Goal: Information Seeking & Learning: Learn about a topic

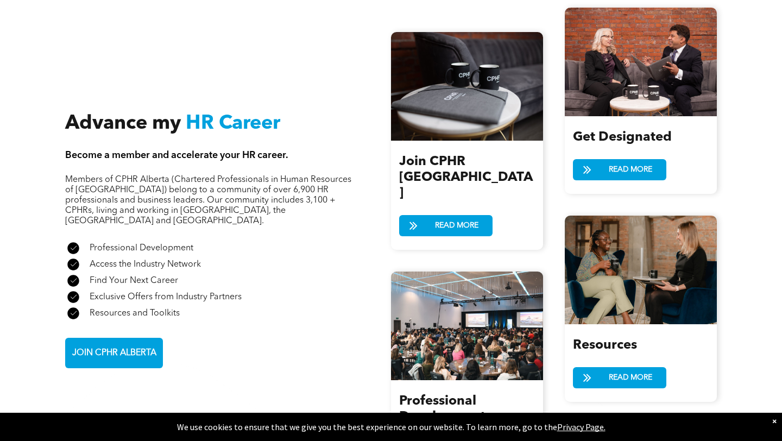
scroll to position [1166, 0]
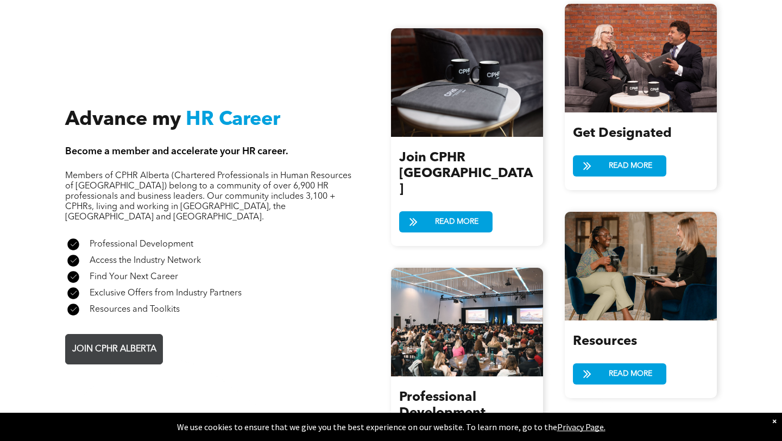
click at [141, 339] on span "JOIN CPHR ALBERTA" at bounding box center [114, 349] width 92 height 21
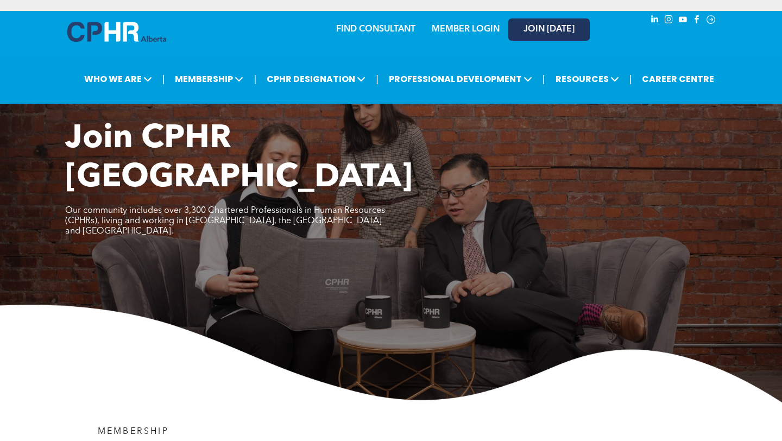
click at [564, 24] on span "JOIN [DATE]" at bounding box center [548, 29] width 51 height 10
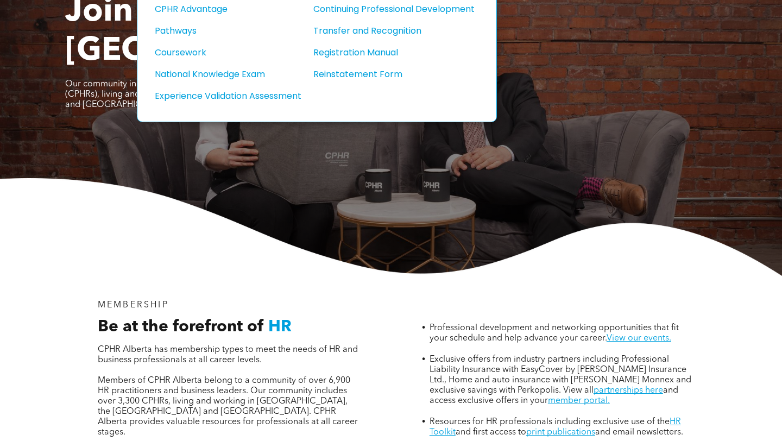
scroll to position [150, 0]
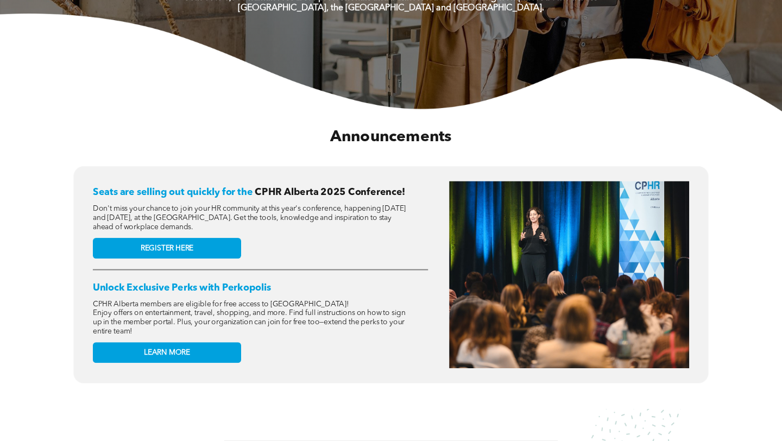
scroll to position [315, 0]
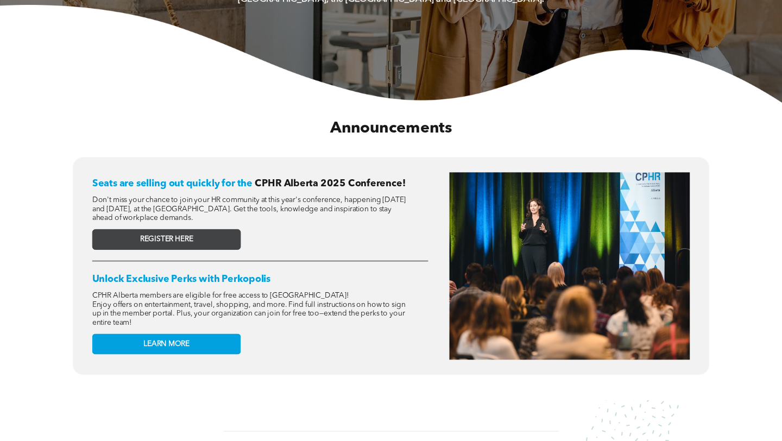
click at [225, 233] on link "REGISTER HERE" at bounding box center [166, 239] width 149 height 21
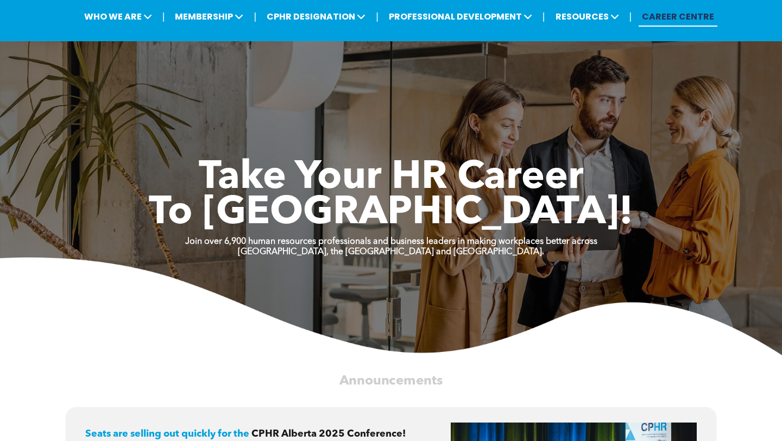
scroll to position [0, 0]
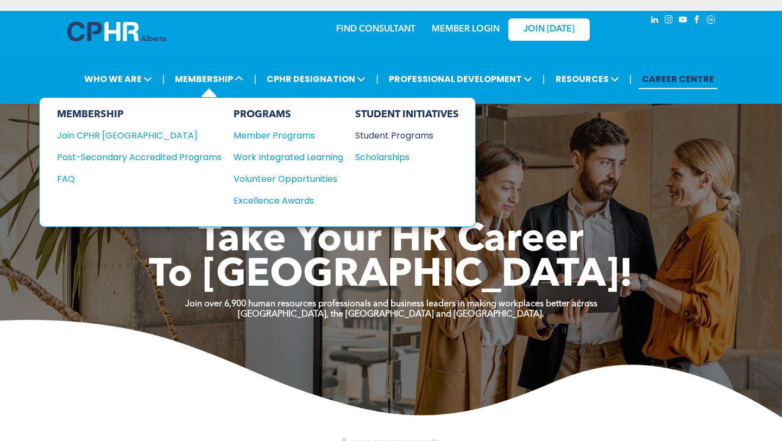
click at [384, 129] on div "Student Programs" at bounding box center [401, 136] width 93 height 14
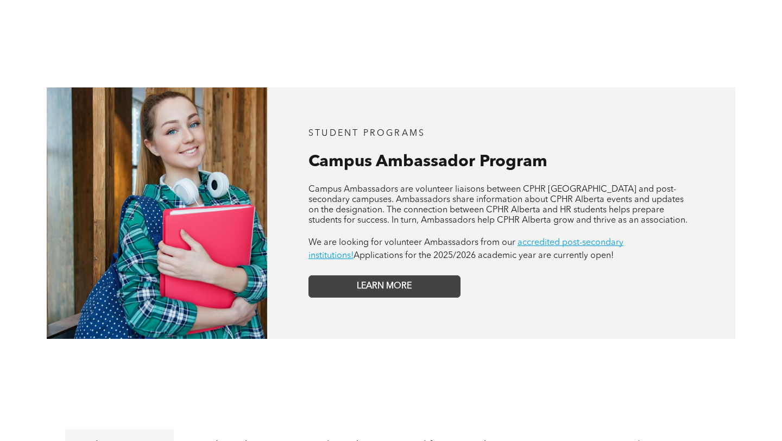
scroll to position [884, 0]
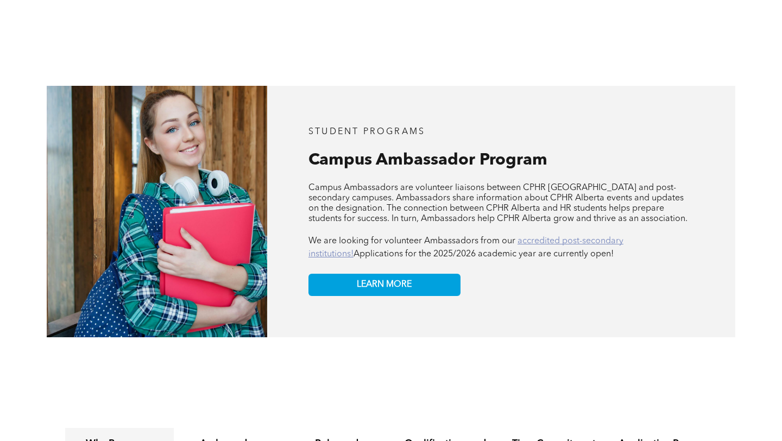
click at [572, 237] on link "accredited post-secondary institutions!" at bounding box center [465, 248] width 315 height 22
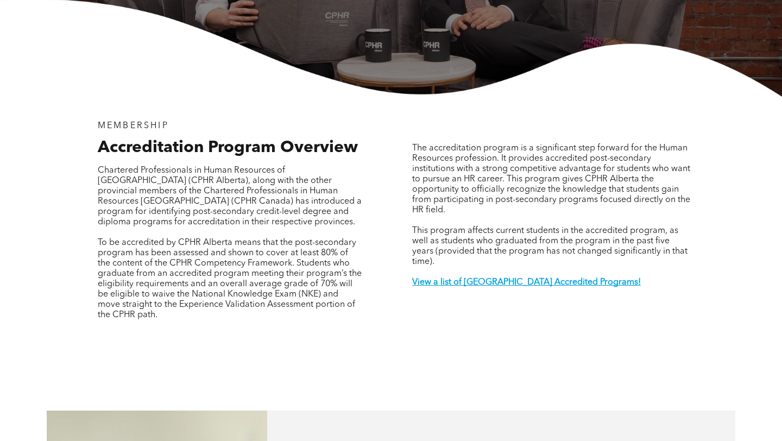
scroll to position [267, 0]
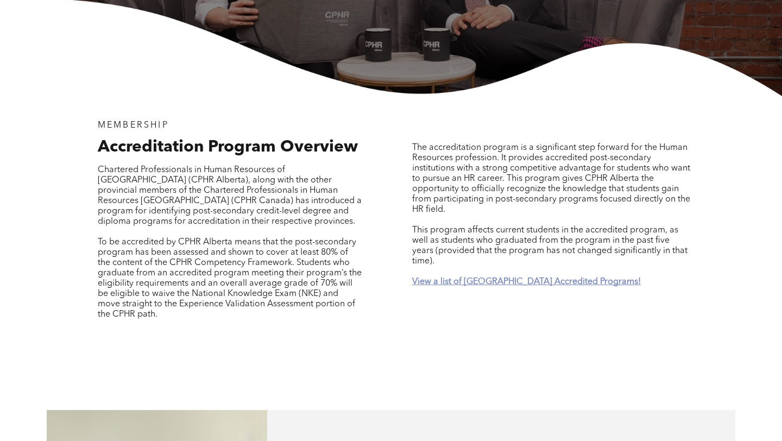
click at [467, 277] on strong "View a list of Alberta Accredited Programs!" at bounding box center [526, 281] width 229 height 9
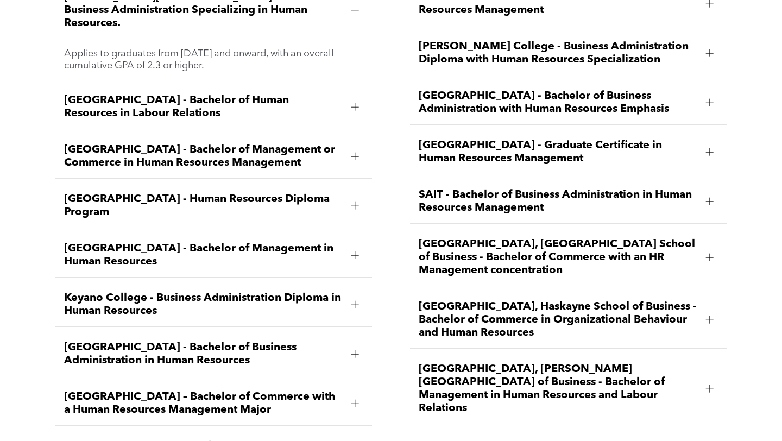
scroll to position [1615, 0]
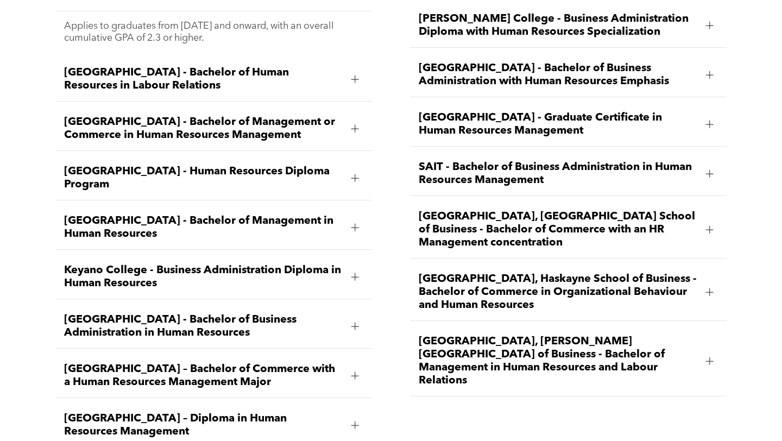
click at [154, 313] on span "Mount Royal University - Bachelor of Business Administration in Human Resources" at bounding box center [203, 326] width 278 height 26
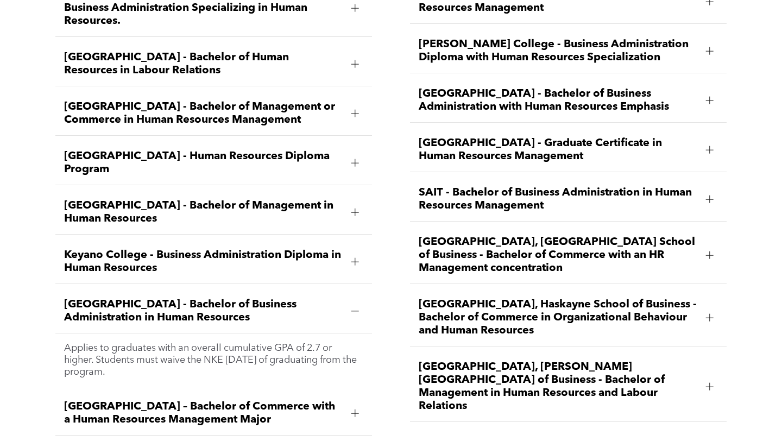
scroll to position [1575, 0]
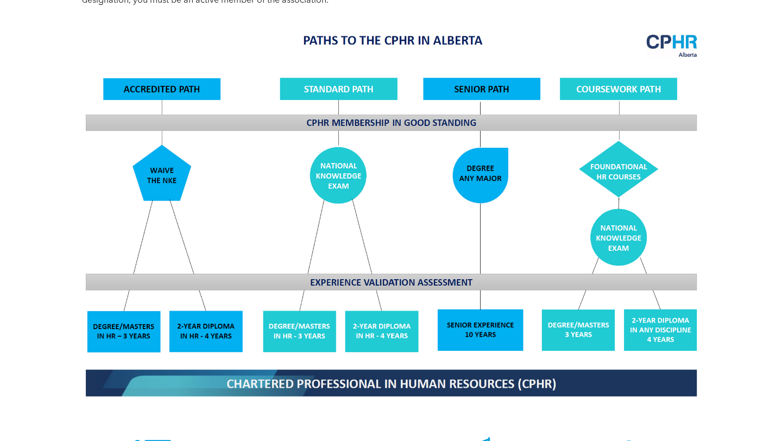
scroll to position [849, 0]
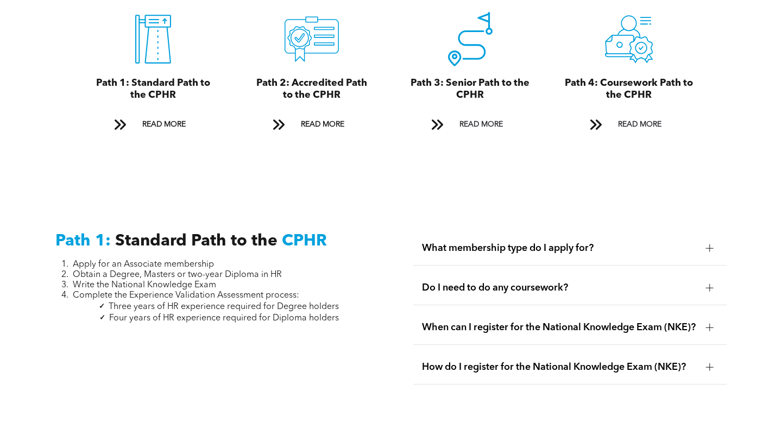
scroll to position [1273, 0]
